Goal: Task Accomplishment & Management: Complete application form

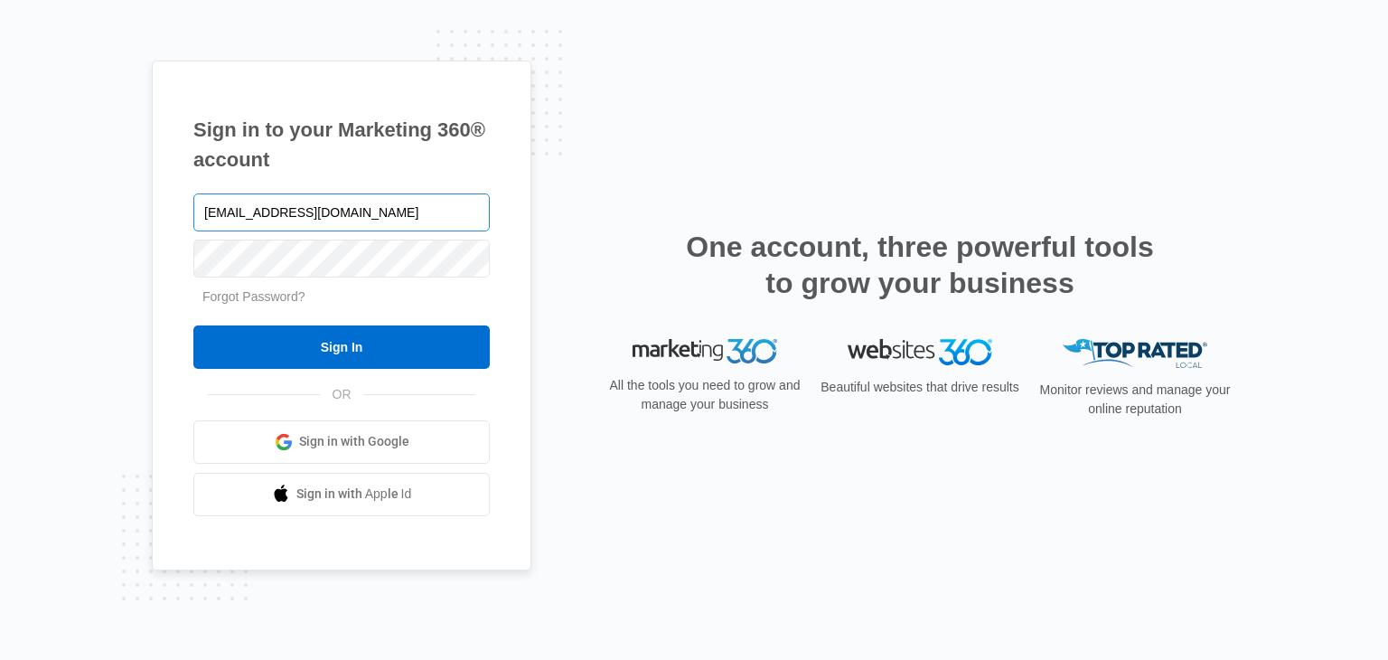
click at [399, 223] on input "popalocknolaneworleans@yahoo.com" at bounding box center [341, 212] width 296 height 38
type input "yippeeprinting@yahoo.com"
click at [150, 272] on div "Sign in to your Marketing 360® account yippeeprinting@yahoo.com Forgot Password…" at bounding box center [694, 330] width 1388 height 660
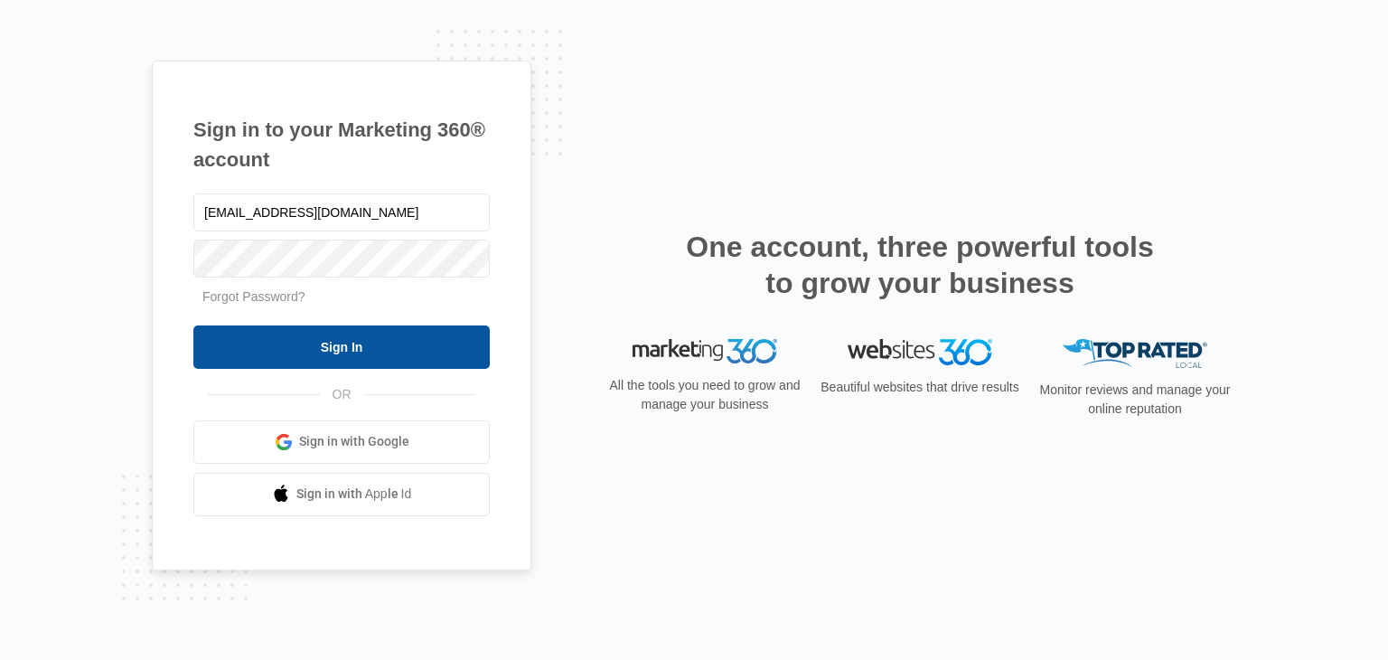
click at [265, 336] on input "Sign In" at bounding box center [341, 346] width 296 height 43
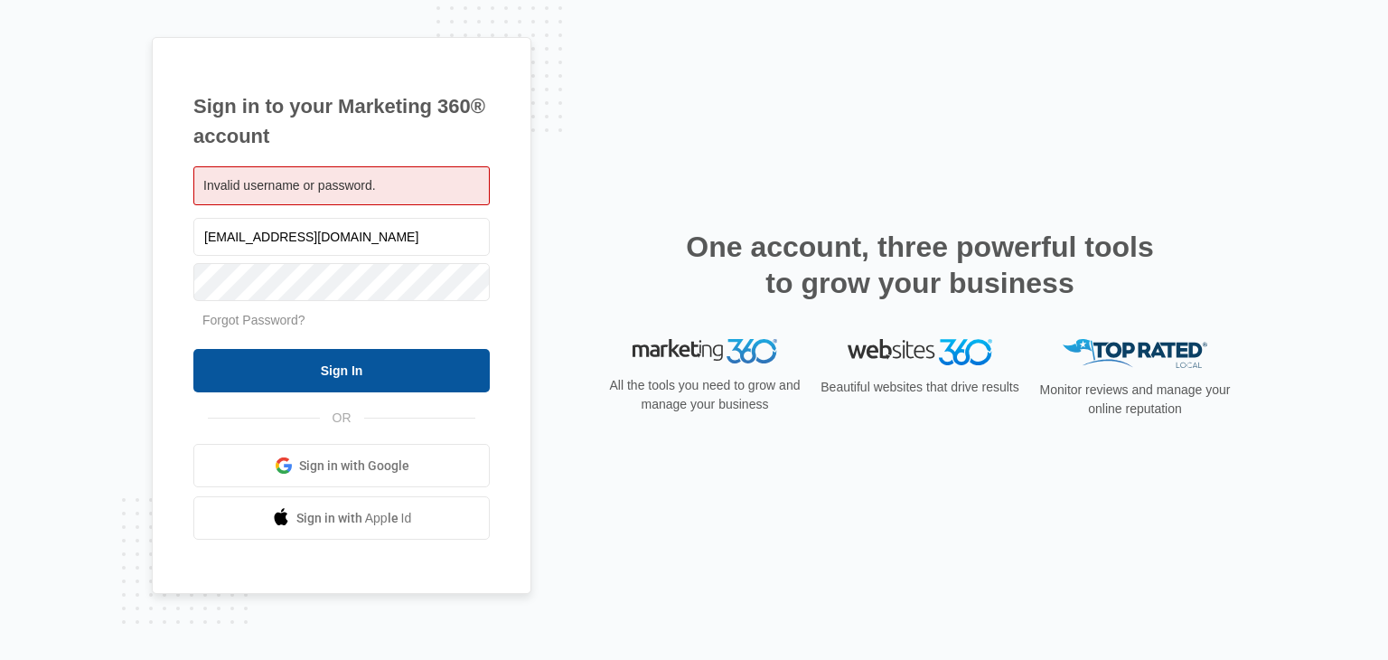
click at [234, 357] on input "Sign In" at bounding box center [341, 370] width 296 height 43
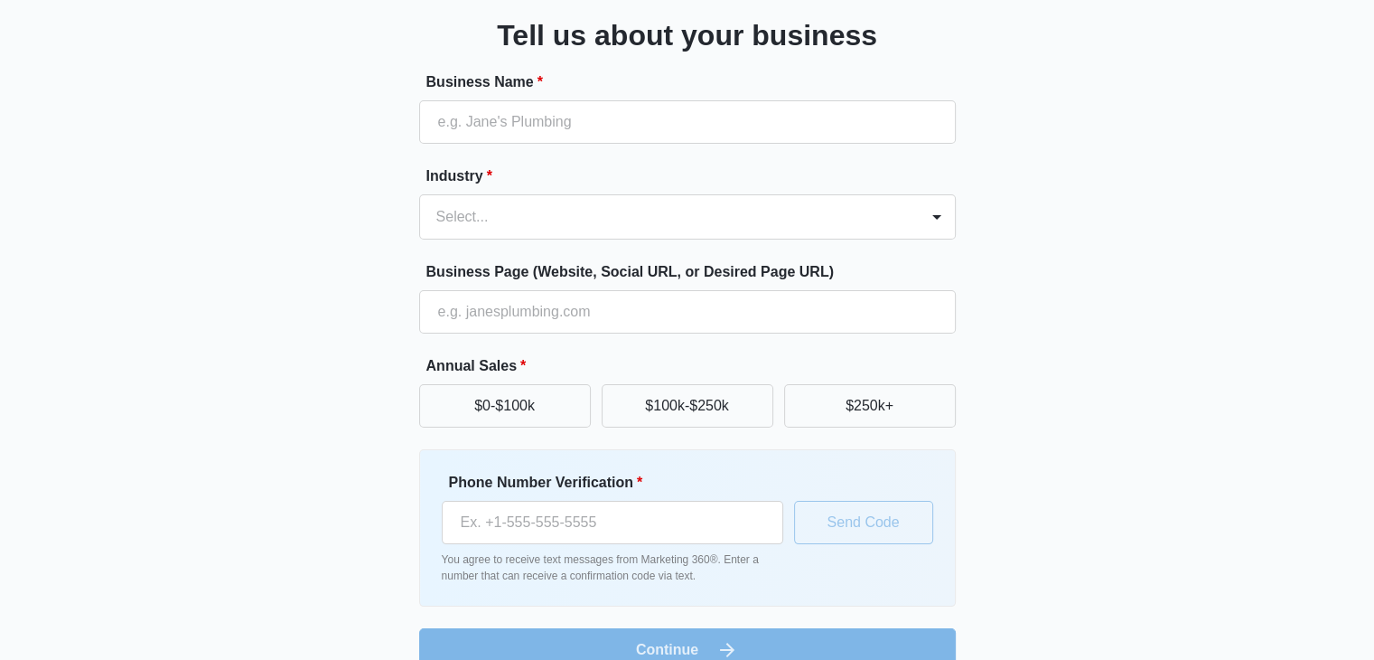
scroll to position [149, 0]
